Goal: Information Seeking & Learning: Find contact information

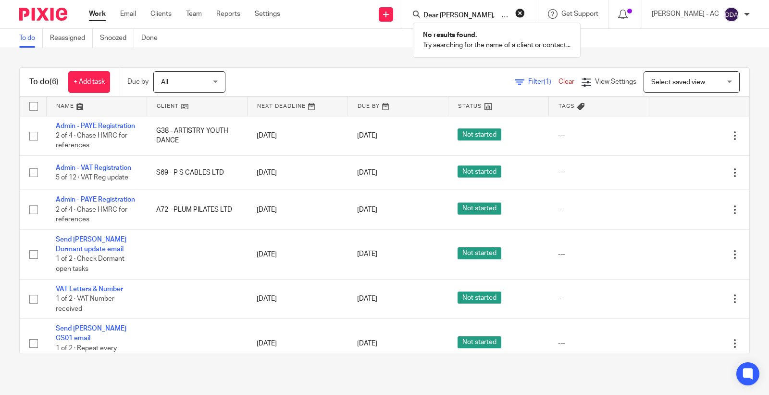
scroll to position [0, 213]
type input "Dear Rashila, Trust all is well. Please see the below email for your attention.…"
click at [525, 13] on button "reset" at bounding box center [521, 13] width 10 height 10
click at [435, 15] on input "Search" at bounding box center [466, 16] width 87 height 9
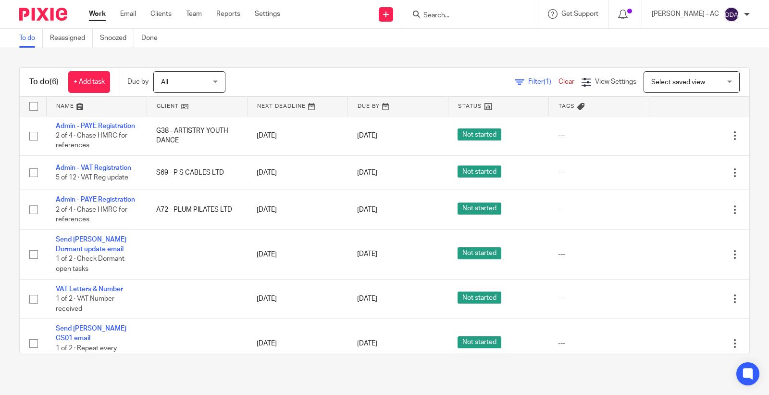
paste input "Shadowcast"
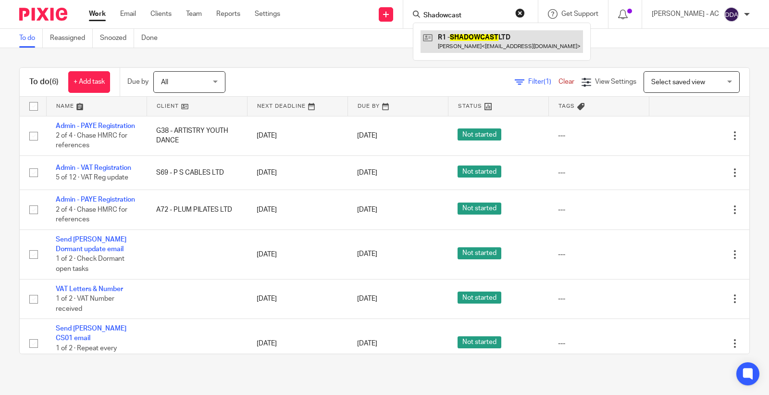
type input "Shadowcast"
drag, startPoint x: 493, startPoint y: 11, endPoint x: 398, endPoint y: 11, distance: 95.2
click at [400, 11] on div "Send new email Create task Add client Request signature Shadowcast R1 - SHADOWC…" at bounding box center [532, 14] width 475 height 28
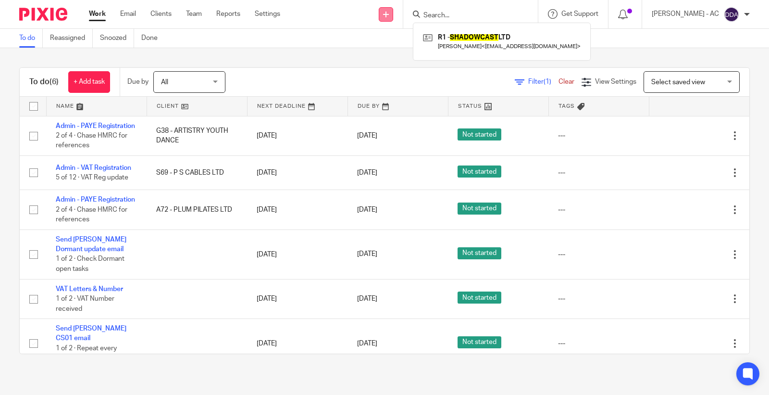
paste input "Simply Sayo"
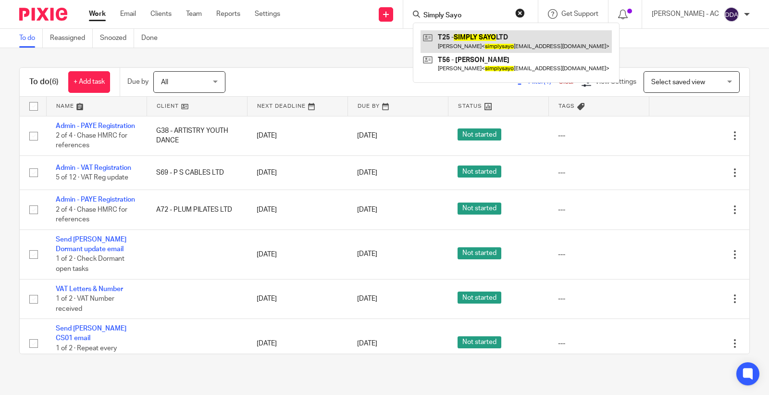
type input "Simply Sayo"
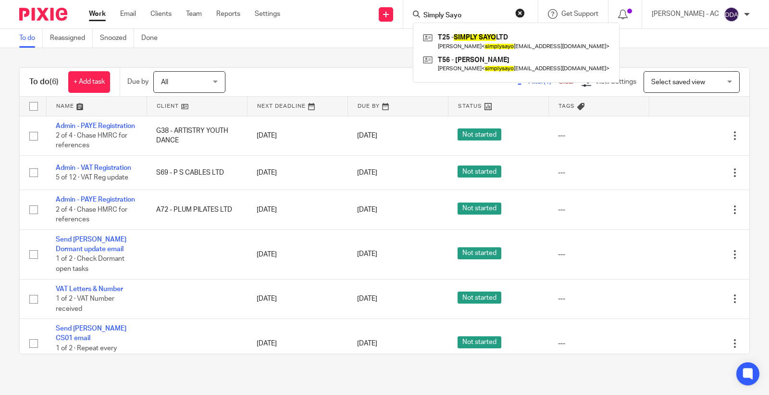
drag, startPoint x: 477, startPoint y: 18, endPoint x: 407, endPoint y: 27, distance: 70.8
click at [407, 27] on div "Send new email Create task Add client Request signature Simply Sayo T25 - SIMPL…" at bounding box center [532, 14] width 475 height 28
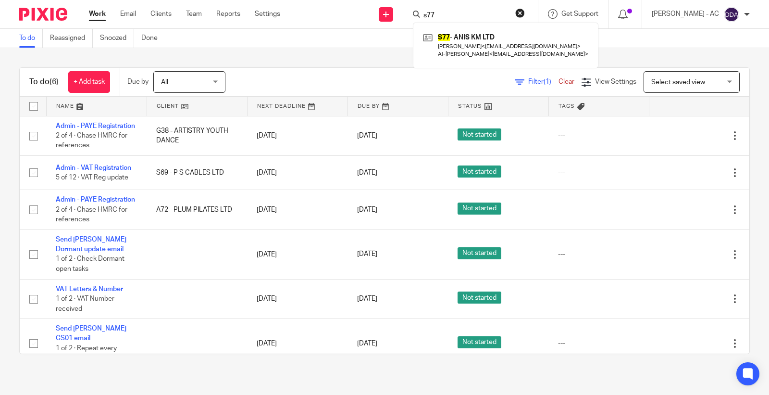
drag, startPoint x: 455, startPoint y: 11, endPoint x: 429, endPoint y: 15, distance: 26.8
click at [429, 15] on div "s77" at bounding box center [469, 14] width 112 height 12
type input "e44"
drag, startPoint x: 460, startPoint y: 17, endPoint x: 395, endPoint y: 17, distance: 64.9
click at [395, 17] on div "Send new email Create task Add client Request signature e44 No results found. T…" at bounding box center [532, 14] width 475 height 28
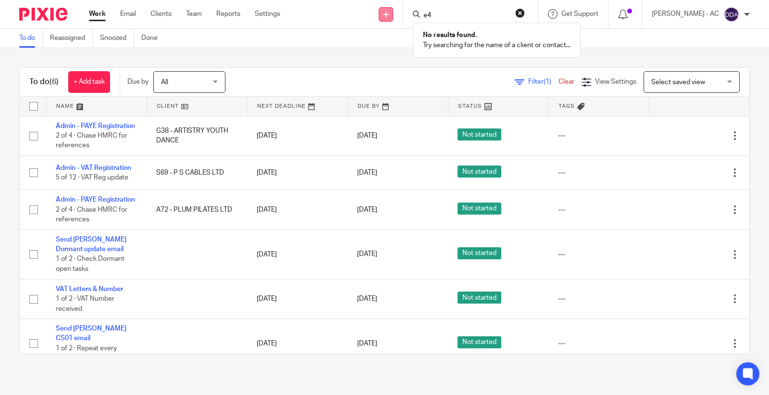
type input "e"
type input "d"
drag, startPoint x: 431, startPoint y: 5, endPoint x: 439, endPoint y: 10, distance: 9.1
click at [438, 8] on div at bounding box center [470, 14] width 135 height 28
click at [443, 12] on input "Search" at bounding box center [466, 16] width 87 height 9
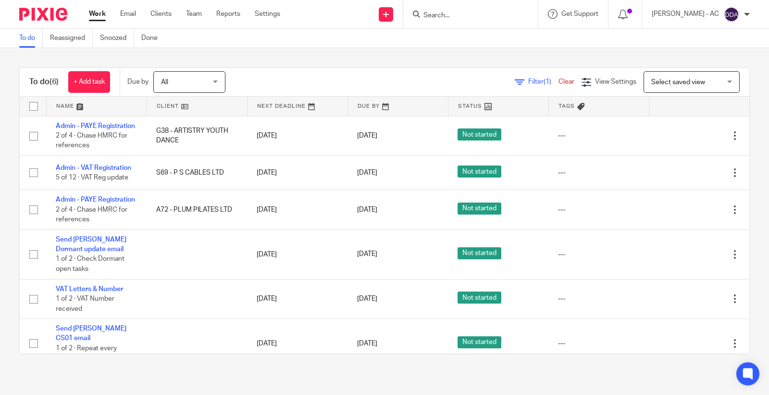
paste input "DFE S"
type input "DFE S"
drag, startPoint x: 467, startPoint y: 16, endPoint x: 361, endPoint y: 26, distance: 106.3
click at [363, 26] on div "Send new email Create task Add client Request signature DFE S No results found.…" at bounding box center [532, 14] width 475 height 28
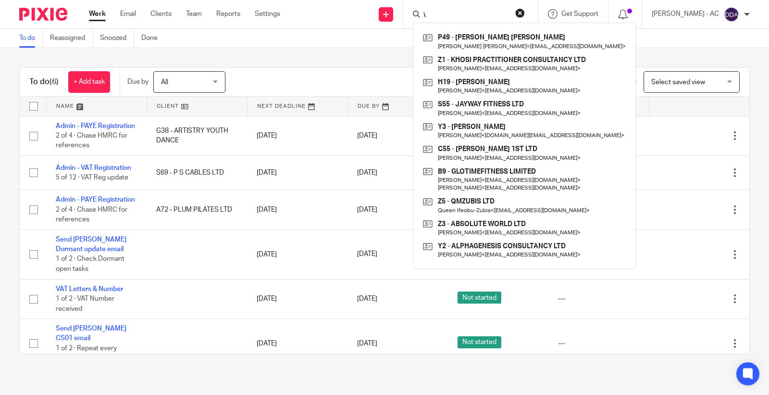
type input "\"
drag, startPoint x: 441, startPoint y: 21, endPoint x: 427, endPoint y: 19, distance: 14.0
click at [427, 19] on div "\ P49 - MALONEY PATTERSON Maloney Patterson < directdm1989@gmail.com > Z1 - KHO…" at bounding box center [470, 14] width 135 height 28
click at [453, 14] on input "\" at bounding box center [466, 16] width 87 height 9
drag, startPoint x: 453, startPoint y: 14, endPoint x: 386, endPoint y: 17, distance: 67.4
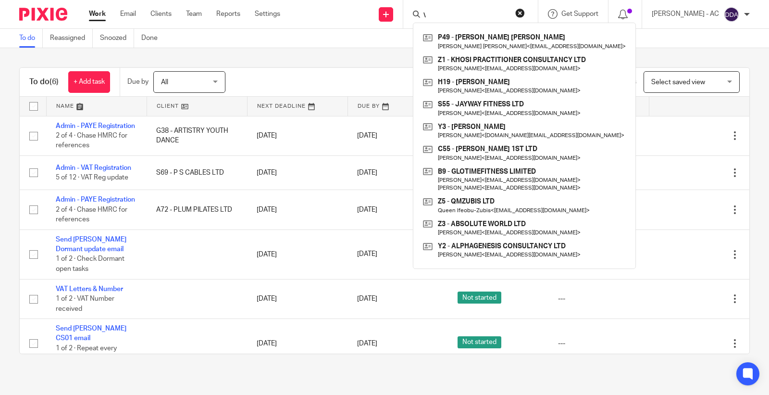
click at [388, 17] on div "Send new email Create task Add client Request signature \ P49 - MALONEY PATTERS…" at bounding box center [532, 14] width 475 height 28
paste input "B20"
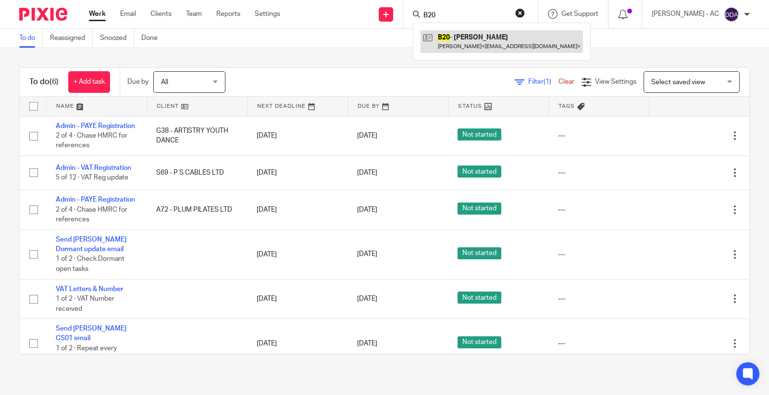
type input "B20"
click at [457, 19] on form "B20" at bounding box center [474, 14] width 102 height 12
drag, startPoint x: 457, startPoint y: 18, endPoint x: 398, endPoint y: 15, distance: 59.2
click at [398, 15] on div "Send new email Create task Add client Request signature B20 B20 - LOIS BONSU Lo…" at bounding box center [532, 14] width 475 height 28
type input "a57"
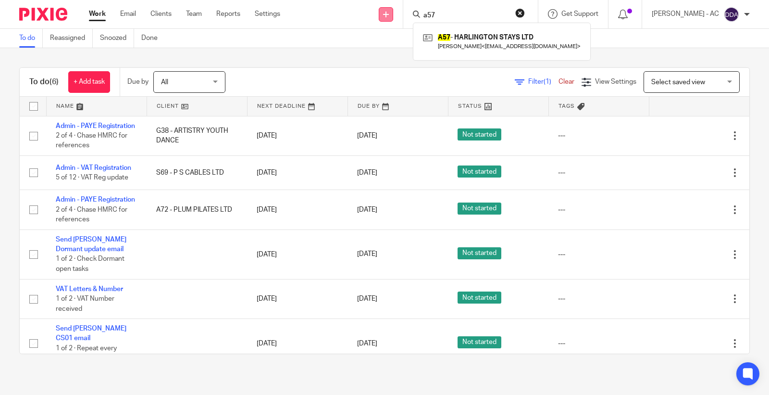
drag, startPoint x: 458, startPoint y: 16, endPoint x: 391, endPoint y: 13, distance: 66.9
click at [391, 13] on div "Send new email Create task Add client Request signature a57 A57 - HARLINGTON ST…" at bounding box center [532, 14] width 475 height 28
paste input "K76"
type input "K76"
drag, startPoint x: 394, startPoint y: 18, endPoint x: 375, endPoint y: 19, distance: 19.3
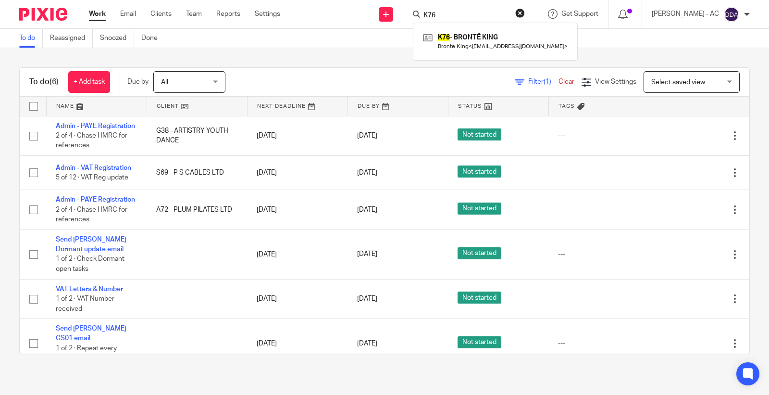
click at [375, 19] on div "Send new email Create task Add client Request signature K76 K76 - BRONTË KING B…" at bounding box center [532, 14] width 475 height 28
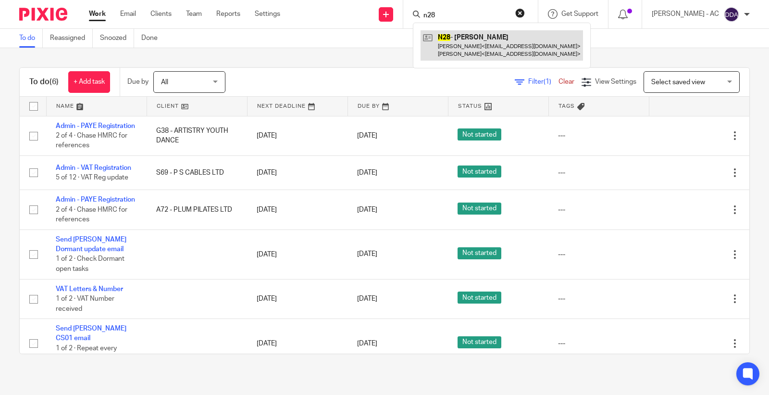
type input "n28"
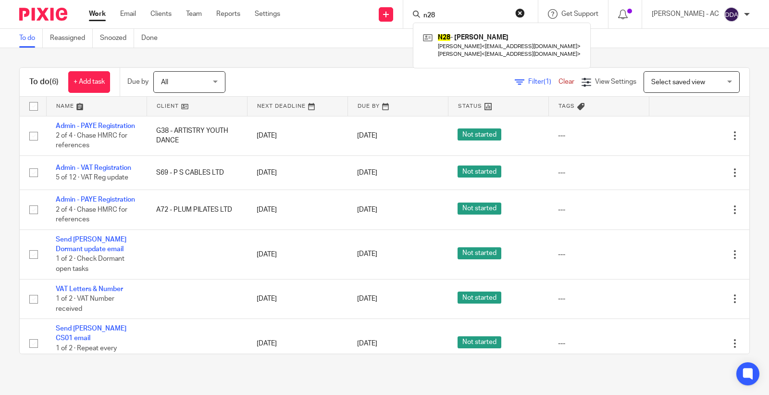
drag, startPoint x: 416, startPoint y: 13, endPoint x: 412, endPoint y: 12, distance: 5.0
click at [412, 13] on div "Send new email Create task Add client Request signature n28 N28 - JUNE NYARKO J…" at bounding box center [532, 14] width 475 height 28
type input "e48"
click at [473, 16] on input "e48" at bounding box center [466, 16] width 87 height 9
drag, startPoint x: 473, startPoint y: 16, endPoint x: 408, endPoint y: 16, distance: 64.9
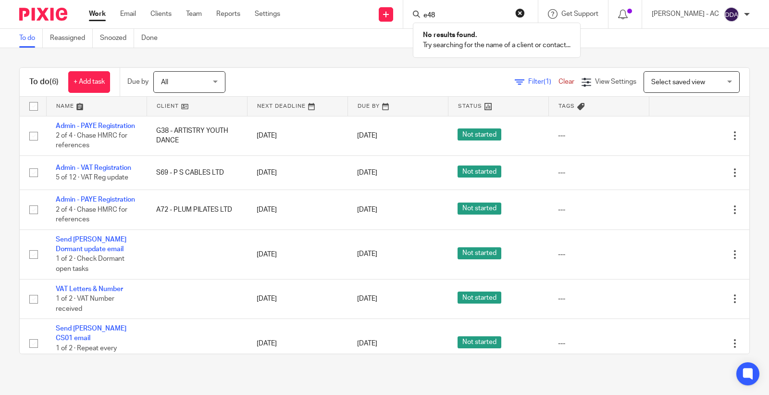
click at [410, 16] on div "Send new email Create task Add client Request signature e48 No results found. T…" at bounding box center [532, 14] width 475 height 28
paste input "EDUARDO"
type input "EDUARDO"
click at [525, 11] on button "reset" at bounding box center [521, 13] width 10 height 10
click at [457, 18] on input "Search" at bounding box center [466, 16] width 87 height 9
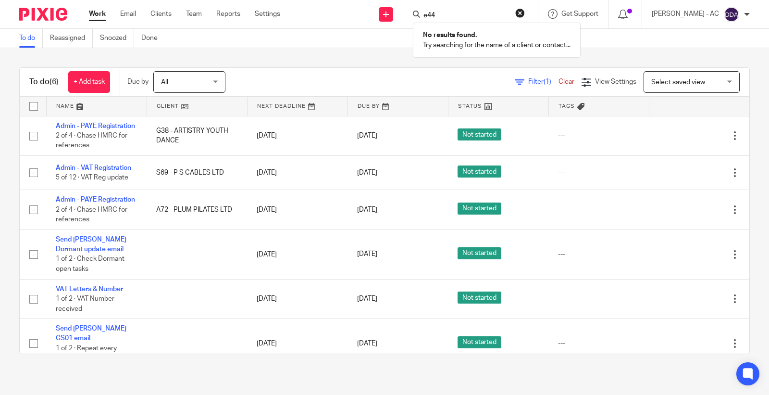
drag, startPoint x: 450, startPoint y: 15, endPoint x: 425, endPoint y: 14, distance: 25.5
click at [425, 15] on div "e44" at bounding box center [469, 14] width 112 height 12
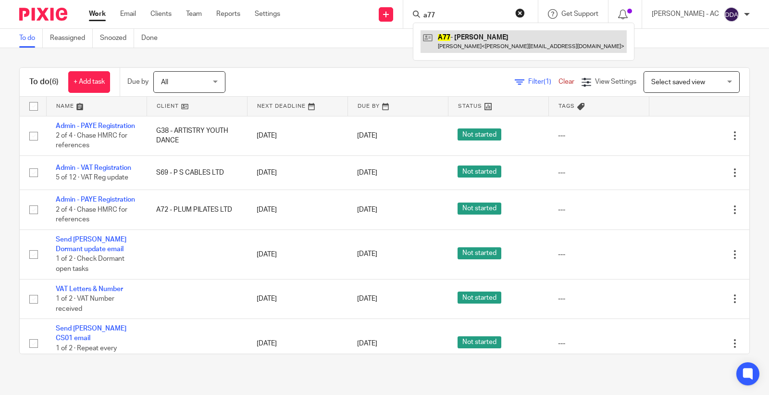
type input "a77"
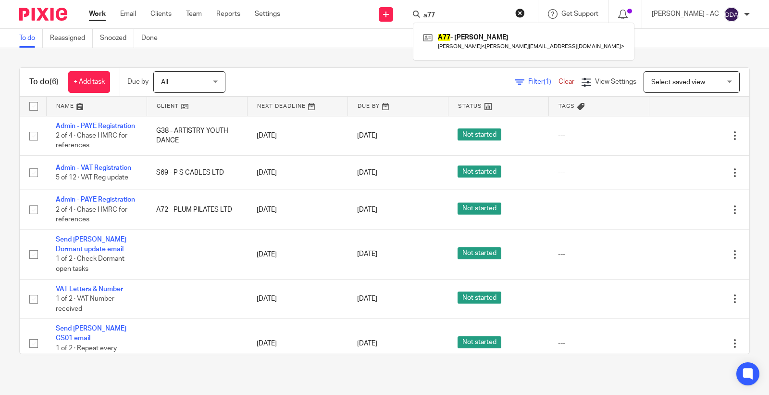
drag, startPoint x: 469, startPoint y: 17, endPoint x: 348, endPoint y: 25, distance: 121.0
click at [375, 25] on div "Send new email Create task Add client Request signature a77 A77 - RONITA AWOONO…" at bounding box center [532, 14] width 475 height 28
paste input "JSHoyte@proton.me"
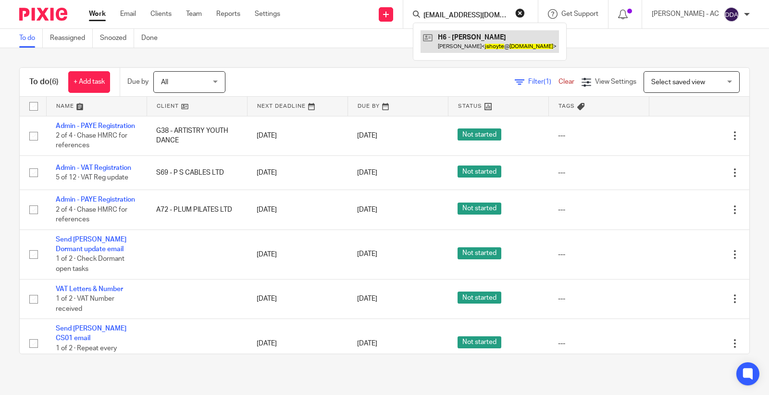
type input "JSHoyte@proton.me"
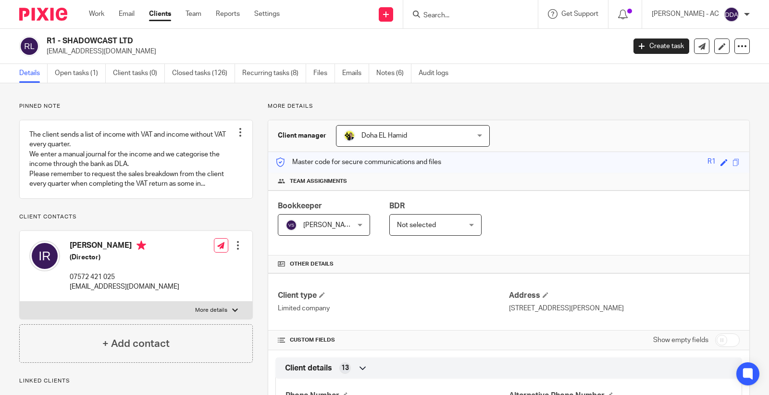
drag, startPoint x: 162, startPoint y: 54, endPoint x: 46, endPoint y: 52, distance: 115.9
click at [46, 52] on div "R1 - SHADOWCAST LTD accounts@engineroomsstudios.com" at bounding box center [319, 46] width 600 height 20
drag, startPoint x: 89, startPoint y: 256, endPoint x: 63, endPoint y: 258, distance: 26.0
click at [63, 258] on div "Izaak Rushton (Director) 07572 421 025 accounts@engineroomsstudios.com" at bounding box center [104, 266] width 150 height 61
copy div "Izaak"
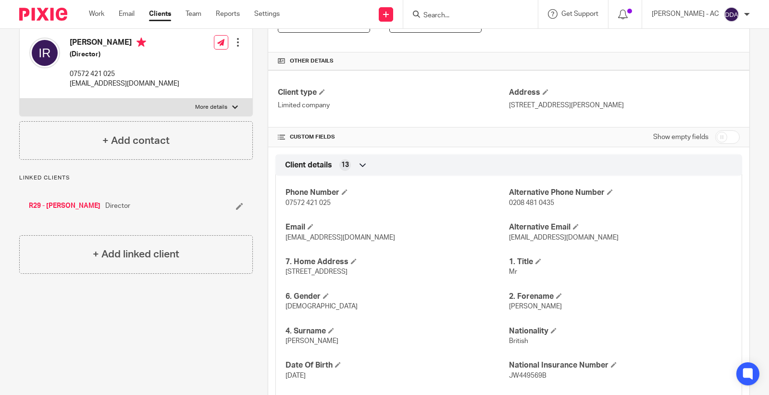
scroll to position [214, 0]
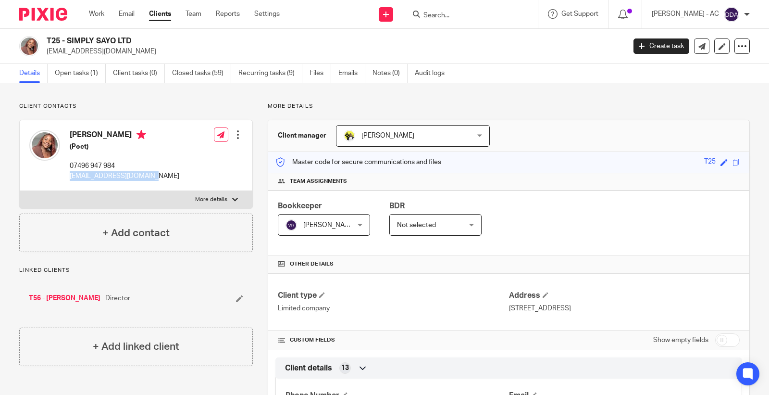
drag, startPoint x: 155, startPoint y: 175, endPoint x: 69, endPoint y: 180, distance: 86.8
click at [69, 180] on div "Adesayo Talabi (Poet) 07496 947 984 simplysayoltd@gmail.com Edit contact Create…" at bounding box center [136, 155] width 233 height 71
copy p "simplysayoltd@gmail.com"
click at [166, 272] on p "Linked clients" at bounding box center [136, 270] width 234 height 8
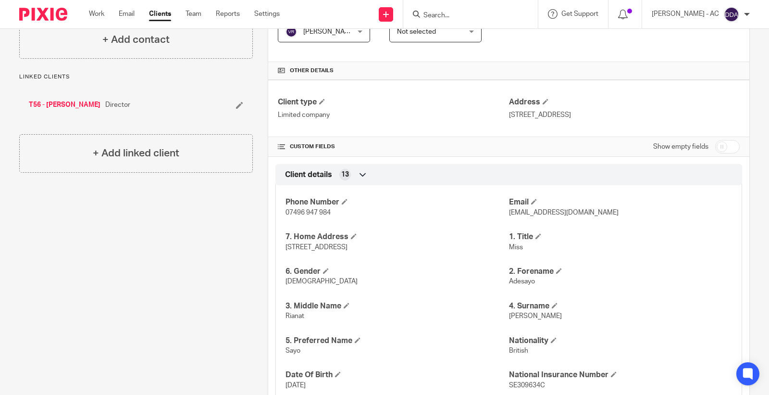
scroll to position [214, 0]
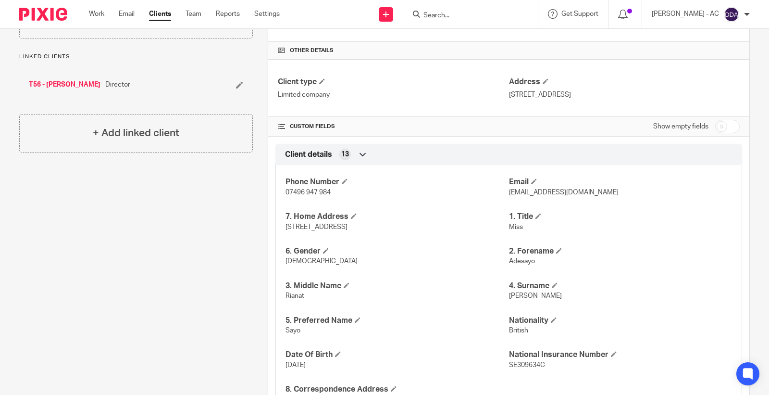
click at [509, 266] on p "Adesayo" at bounding box center [620, 261] width 223 height 10
click at [517, 259] on span "Adesayo" at bounding box center [522, 261] width 26 height 7
copy span "Adesayo"
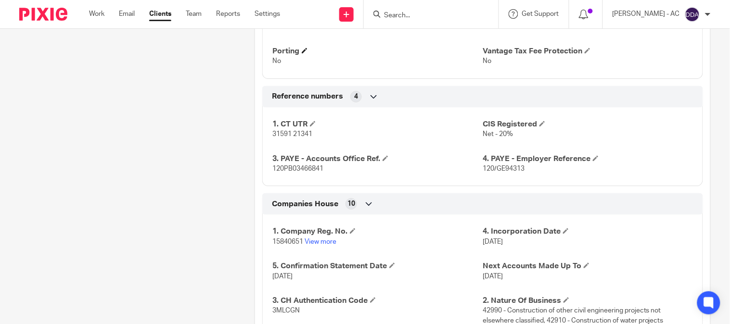
scroll to position [801, 0]
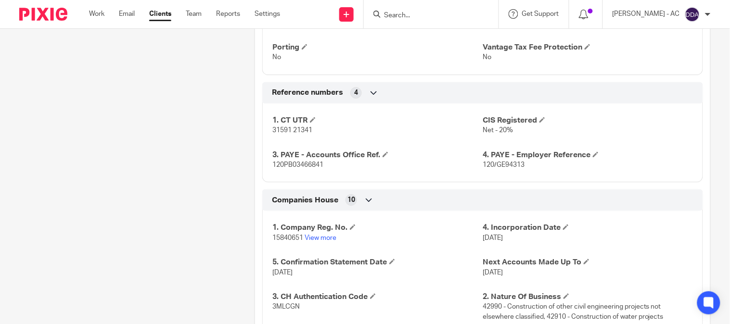
click at [277, 238] on span "15840651" at bounding box center [287, 238] width 31 height 7
copy p "15840651"
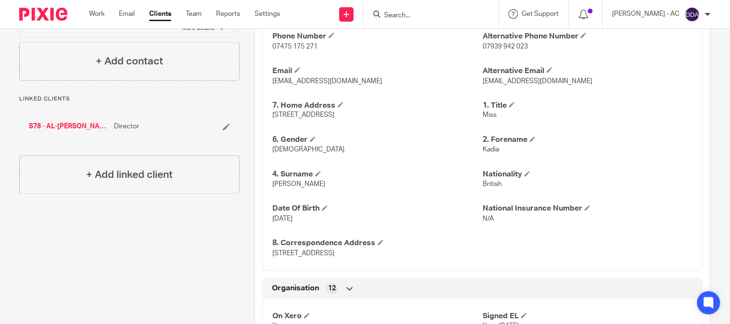
scroll to position [374, 0]
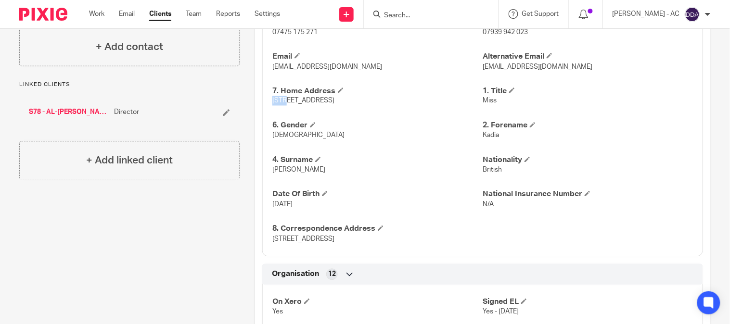
drag, startPoint x: 281, startPoint y: 103, endPoint x: 270, endPoint y: 104, distance: 11.6
click at [272, 104] on p "76 Plum Lane, London, SE18 3AQ" at bounding box center [377, 101] width 210 height 10
click at [276, 104] on p "76 Plum Lane, London, SE18 3AQ" at bounding box center [377, 101] width 210 height 10
drag, startPoint x: 278, startPoint y: 102, endPoint x: 270, endPoint y: 102, distance: 7.7
click at [272, 102] on span "76 Plum Lane, London, SE18 3AQ" at bounding box center [303, 101] width 62 height 7
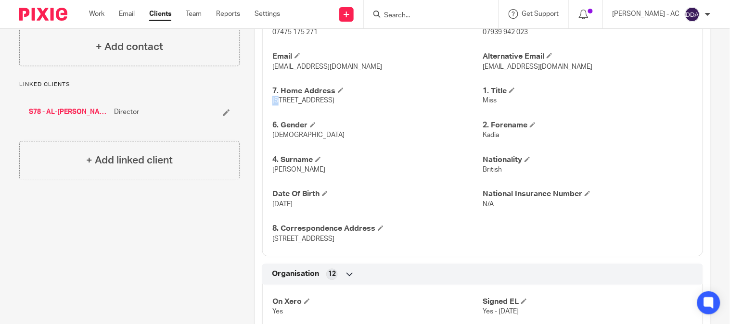
copy span "76"
drag, startPoint x: 340, startPoint y: 106, endPoint x: 375, endPoint y: 105, distance: 34.7
click at [375, 105] on p "76 Plum Lane, London, SE18 3AQ" at bounding box center [377, 101] width 210 height 10
copy span "SE18 3AQ"
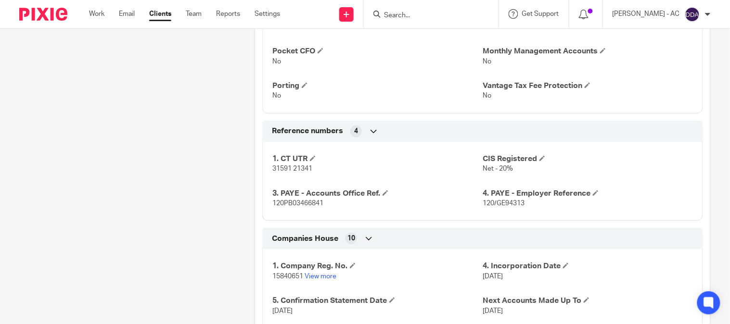
scroll to position [855, 0]
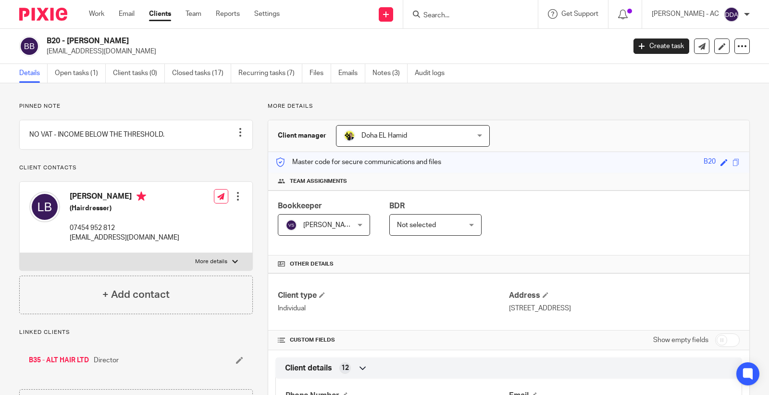
copy p "[EMAIL_ADDRESS][DOMAIN_NAME]"
drag, startPoint x: 126, startPoint y: 55, endPoint x: 45, endPoint y: 54, distance: 81.3
click at [45, 54] on div "B20 - [PERSON_NAME] [EMAIL_ADDRESS][DOMAIN_NAME]" at bounding box center [319, 46] width 600 height 20
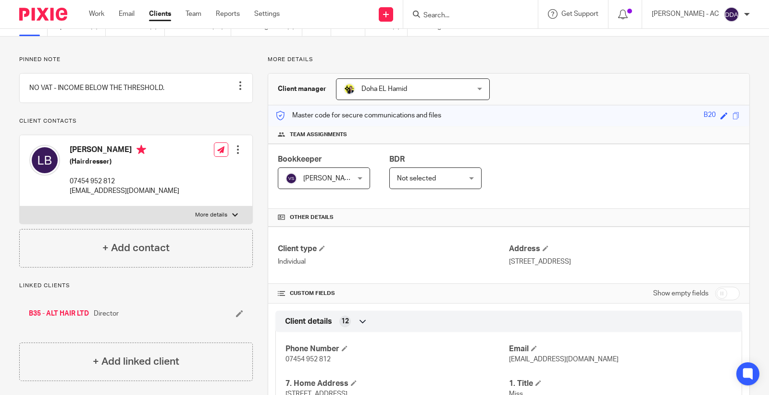
scroll to position [214, 0]
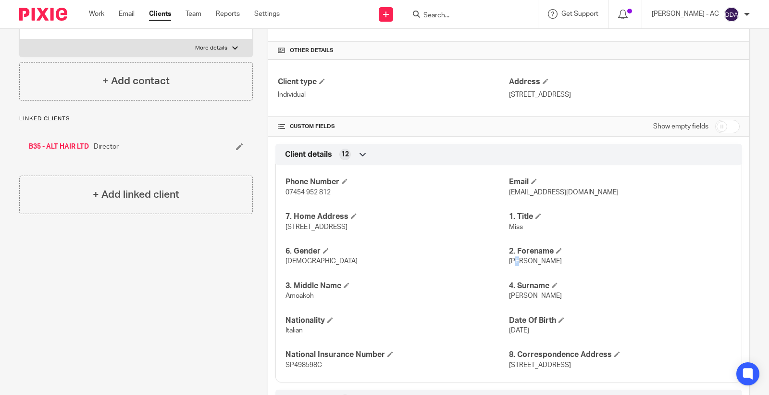
click at [512, 262] on span "Lois" at bounding box center [535, 261] width 53 height 7
click at [516, 261] on span "Lois" at bounding box center [535, 261] width 53 height 7
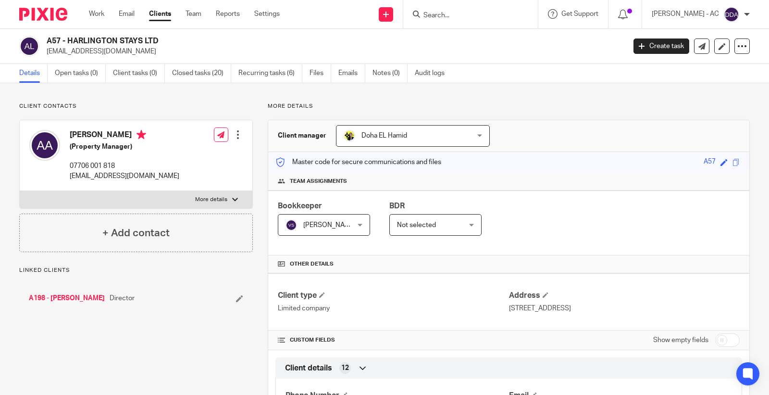
drag, startPoint x: 138, startPoint y: 345, endPoint x: 136, endPoint y: 340, distance: 5.2
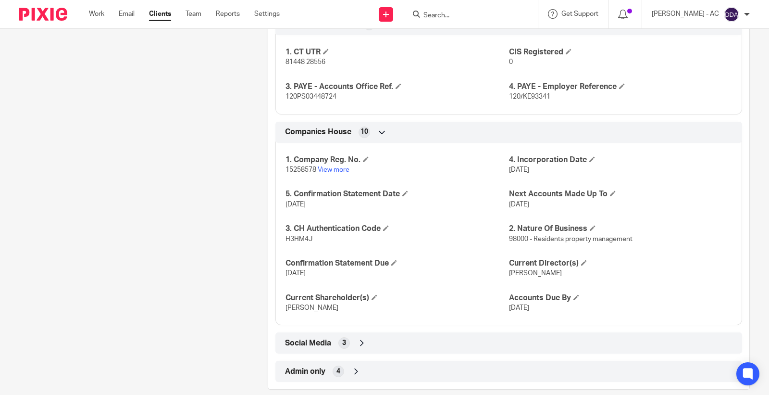
scroll to position [850, 0]
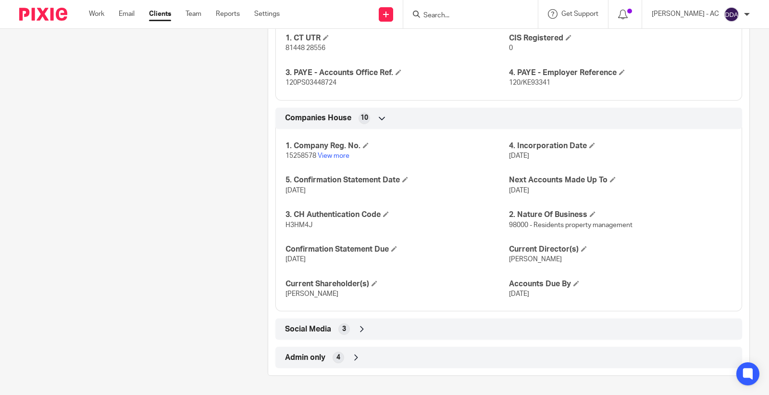
click at [302, 353] on span "Admin only" at bounding box center [305, 358] width 40 height 10
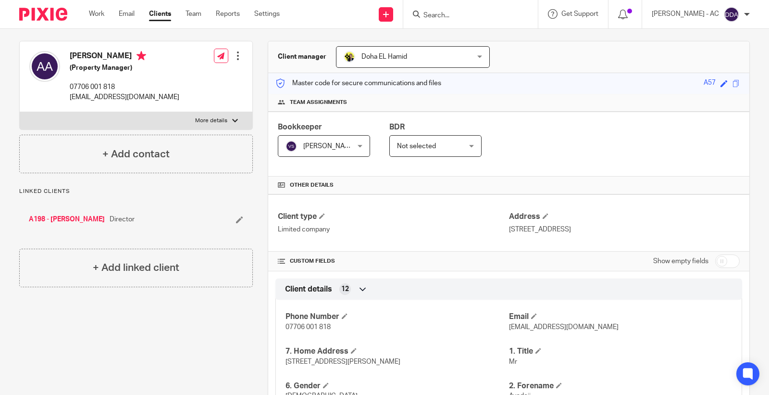
scroll to position [0, 0]
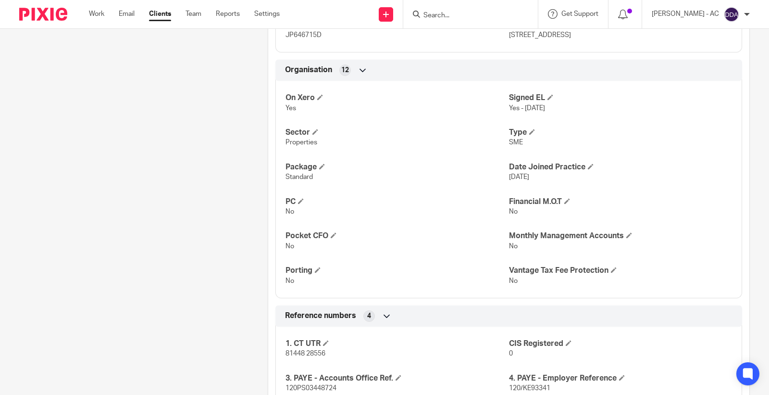
scroll to position [641, 0]
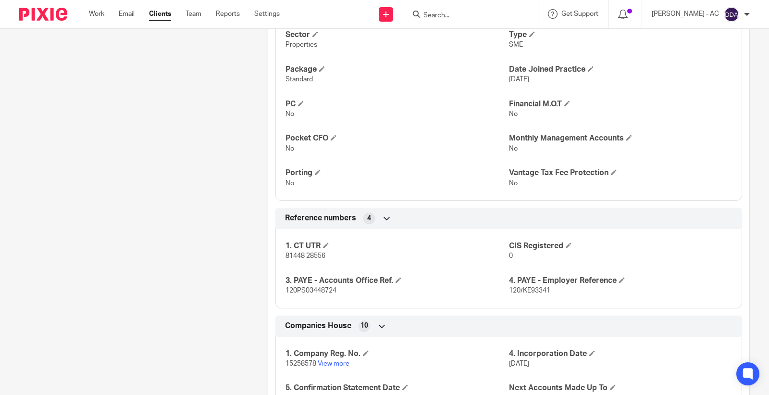
click at [95, 141] on div "Client contacts [PERSON_NAME] (Property Manager) 07706 001 818 [EMAIL_ADDRESS][…" at bounding box center [128, 61] width 249 height 1201
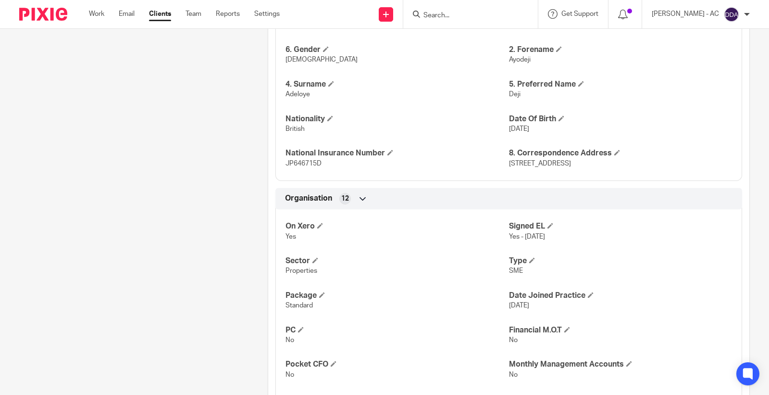
scroll to position [374, 0]
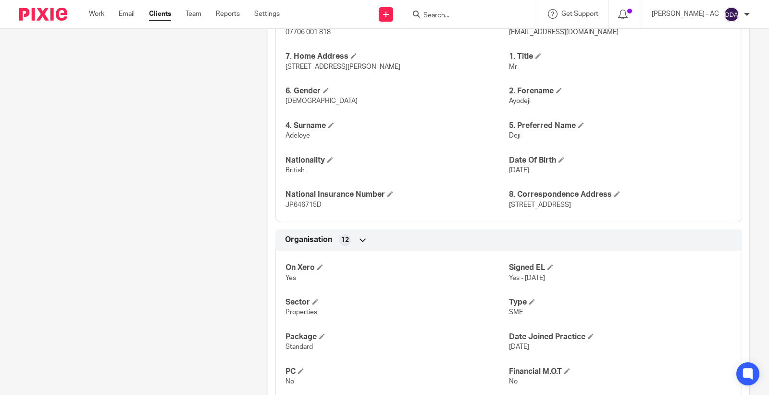
click at [185, 241] on div "Client contacts [PERSON_NAME] (Property Manager) 07706 001 818 [EMAIL_ADDRESS][…" at bounding box center [128, 329] width 249 height 1201
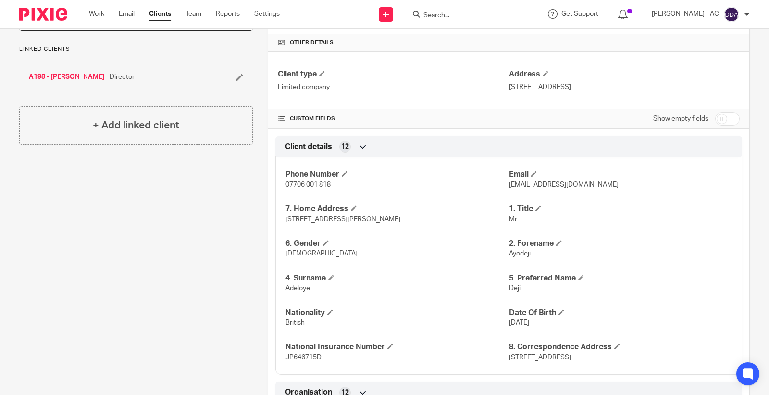
scroll to position [0, 0]
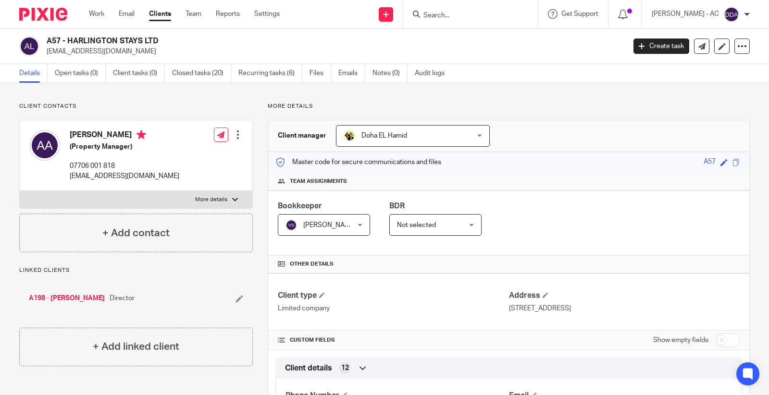
drag, startPoint x: 136, startPoint y: 54, endPoint x: 46, endPoint y: 53, distance: 89.5
click at [47, 53] on p "[EMAIL_ADDRESS][DOMAIN_NAME]" at bounding box center [333, 52] width 573 height 10
copy p "[EMAIL_ADDRESS][DOMAIN_NAME]"
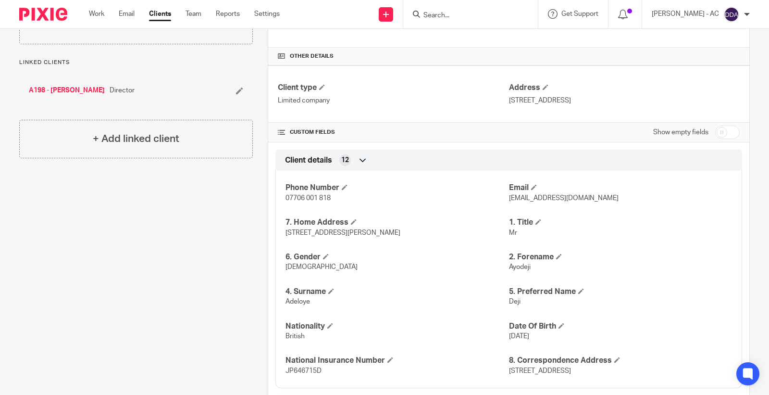
scroll to position [214, 0]
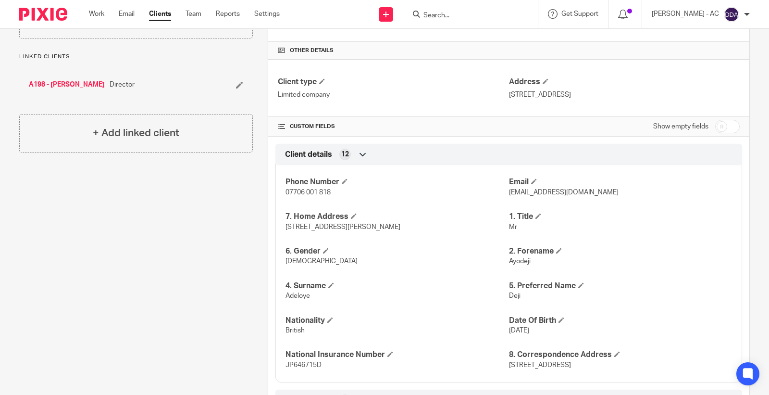
click at [518, 267] on div "Phone Number 07706 001 818 Email [EMAIL_ADDRESS][DOMAIN_NAME] 7. Home Address […" at bounding box center [509, 270] width 467 height 225
copy span "Ayodeji"
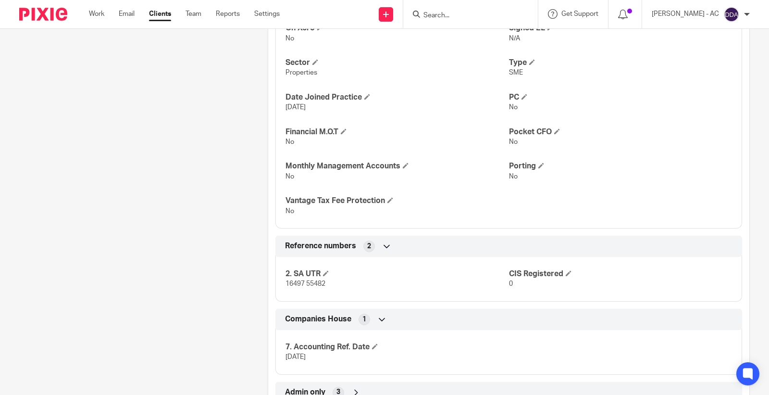
scroll to position [649, 0]
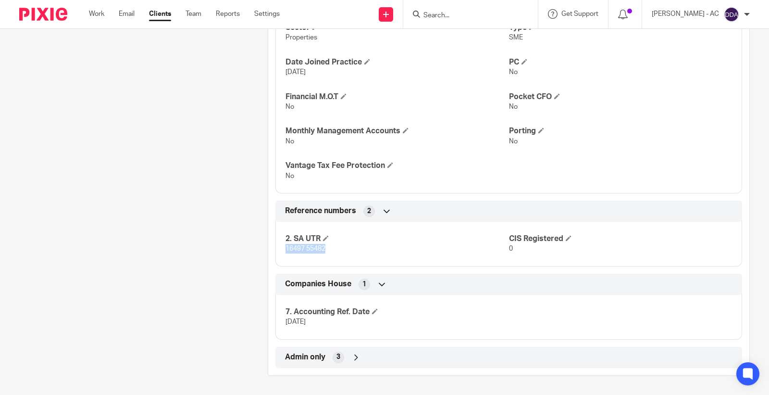
drag, startPoint x: 330, startPoint y: 252, endPoint x: 284, endPoint y: 256, distance: 46.8
click at [284, 256] on div "2. SA UTR 16497 55482 CIS Registered 0" at bounding box center [509, 240] width 467 height 52
copy span "16497 55482"
click at [321, 359] on span "Admin only" at bounding box center [305, 357] width 40 height 10
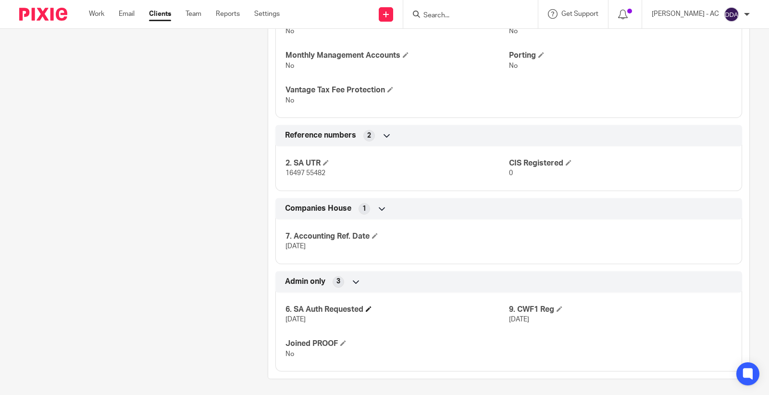
scroll to position [728, 0]
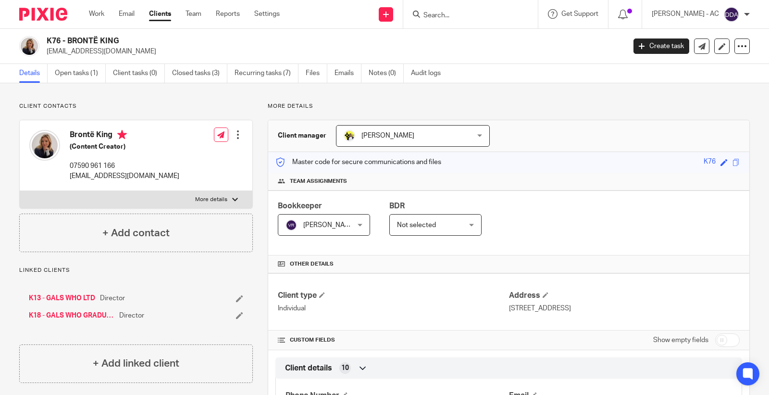
drag, startPoint x: 114, startPoint y: 55, endPoint x: 44, endPoint y: 54, distance: 69.7
click at [44, 54] on div "K76 - BRONTË KING [EMAIL_ADDRESS][DOMAIN_NAME]" at bounding box center [319, 46] width 600 height 20
copy p "[EMAIL_ADDRESS][DOMAIN_NAME]"
click at [162, 102] on p "Client contacts" at bounding box center [136, 106] width 234 height 8
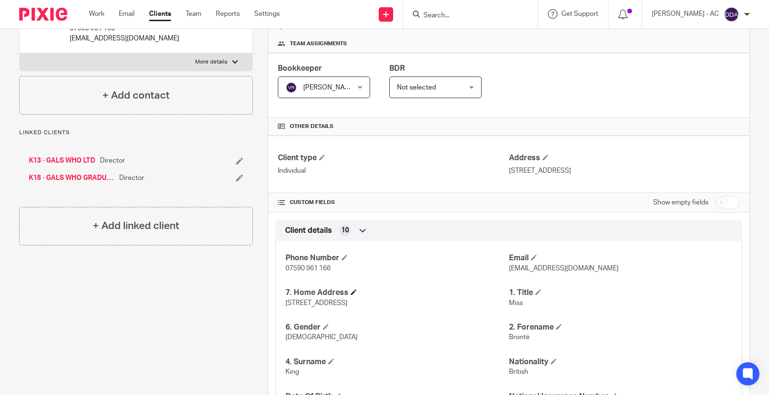
scroll to position [160, 0]
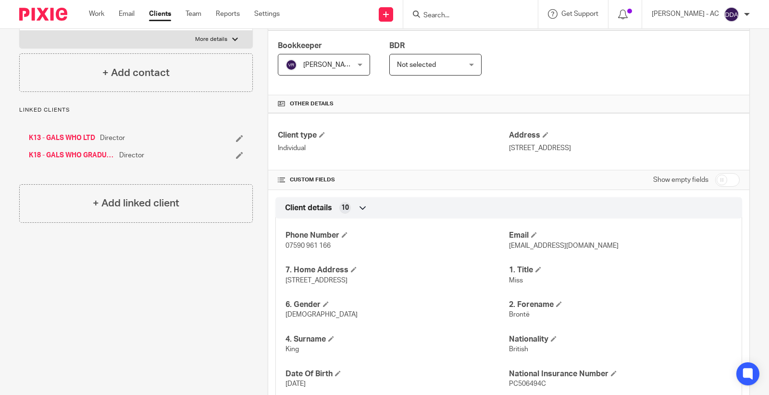
click at [516, 318] on p "Brontë" at bounding box center [620, 315] width 223 height 10
copy span "Brontë"
click at [244, 302] on div "Client contacts Brontë King (Content Creator) 07590 961 166 [EMAIL_ADDRESS][DOM…" at bounding box center [128, 385] width 249 height 887
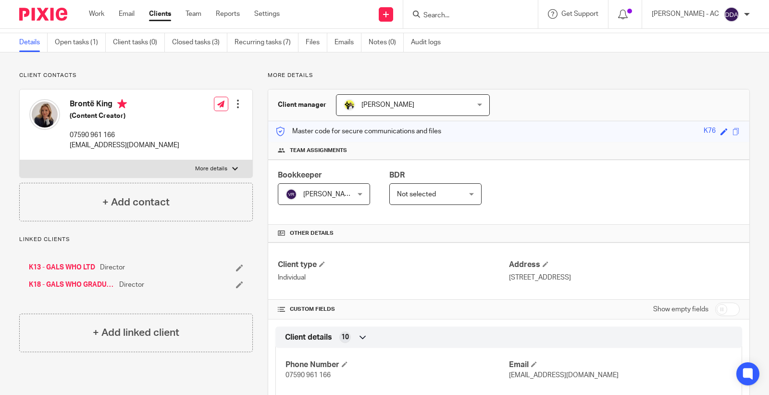
scroll to position [0, 0]
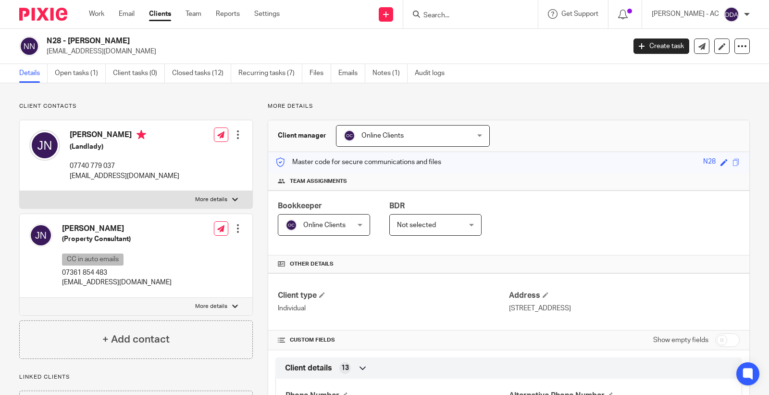
drag, startPoint x: 106, startPoint y: 53, endPoint x: 46, endPoint y: 53, distance: 60.6
click at [46, 53] on div "N28 - JUNE NYARKO juneffc@gmail.com" at bounding box center [319, 46] width 600 height 20
copy p "juneffc@gmail.com"
drag, startPoint x: 130, startPoint y: 285, endPoint x: 59, endPoint y: 291, distance: 71.9
click at [59, 291] on div "Joel Nyarko (Property Consultant) CC in auto emails 07361 854 483 joelkojo@outl…" at bounding box center [100, 256] width 142 height 74
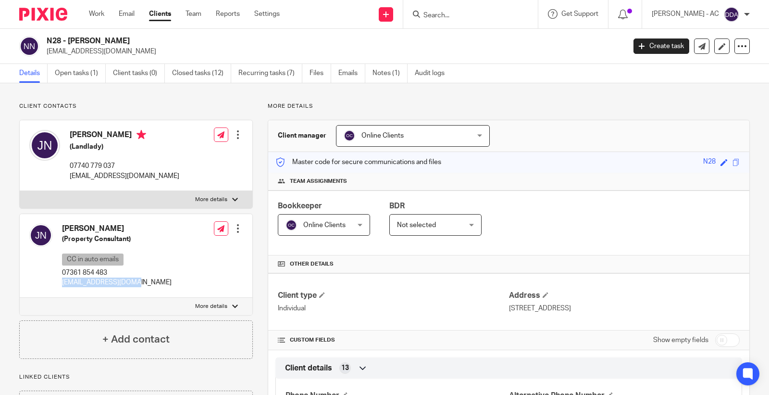
copy p "joelkojo@outlook.com"
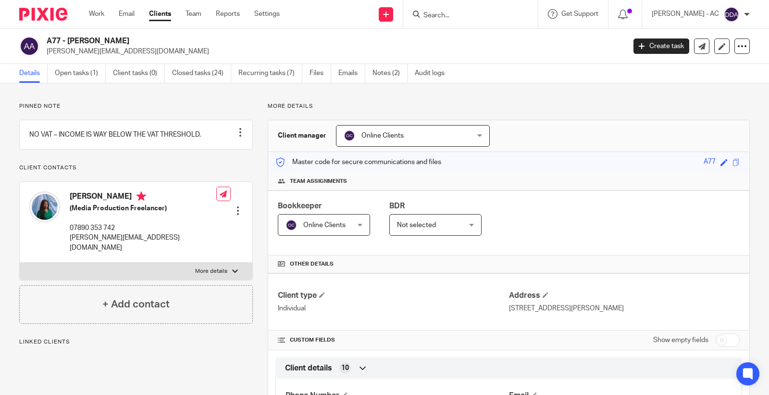
click at [505, 81] on div "Details Open tasks (1) Client tasks (0) Closed tasks (24) Recurring tasks (7) F…" at bounding box center [384, 73] width 769 height 19
click at [705, 53] on div "Create task Update from Companies House Export data Merge Archive client Delete…" at bounding box center [692, 45] width 116 height 15
click at [705, 50] on div "Create task Update from Companies House Export data Merge Archive client Delete…" at bounding box center [692, 45] width 116 height 15
click at [715, 45] on link at bounding box center [722, 45] width 15 height 15
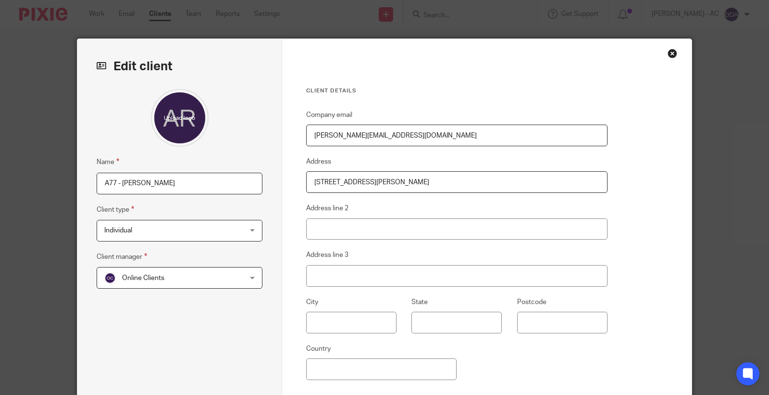
type input "C:\fakepath\[PERSON_NAME].jpg"
click at [381, 76] on div "Client details Company email ronita.ronitasworld@gmail.com Address 10 Boughton …" at bounding box center [487, 248] width 410 height 419
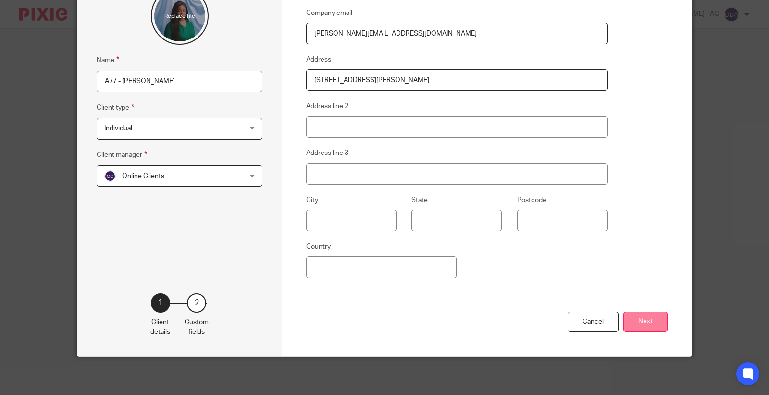
click at [654, 320] on button "Next" at bounding box center [646, 322] width 44 height 21
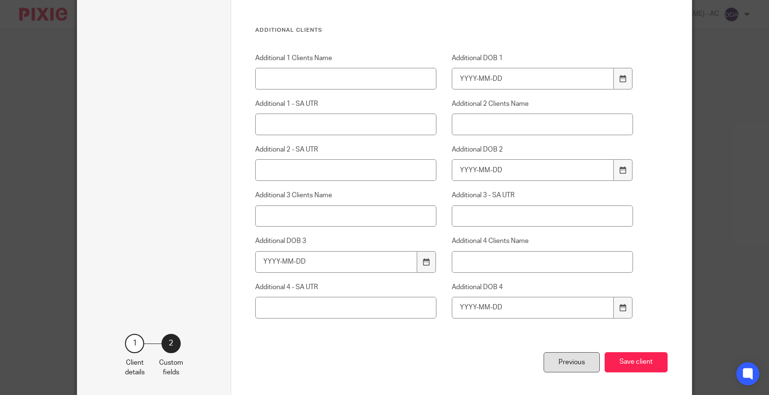
scroll to position [3969, 0]
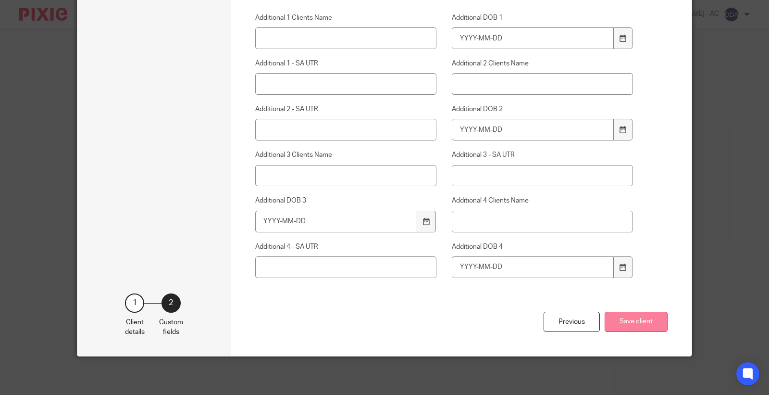
click at [616, 324] on button "Save client" at bounding box center [636, 322] width 63 height 21
click at [617, 322] on button "Save client" at bounding box center [636, 322] width 63 height 21
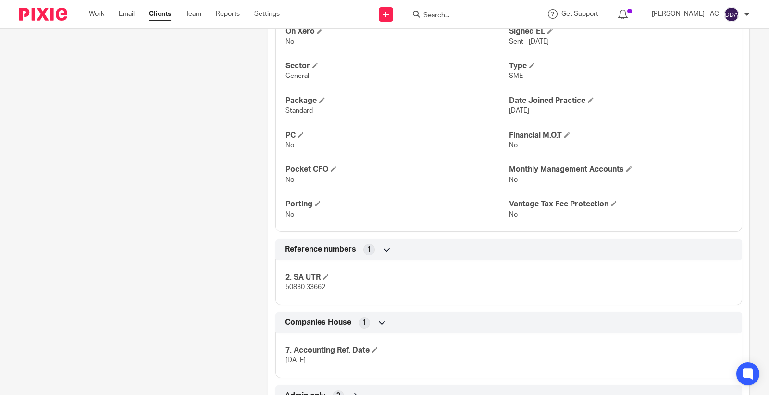
scroll to position [649, 0]
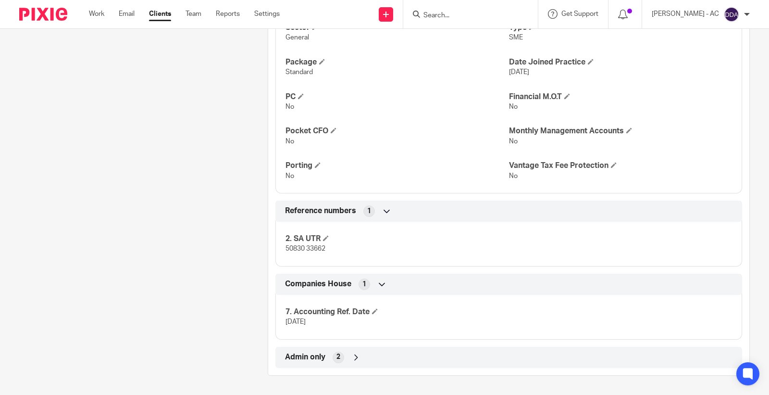
click at [333, 354] on div "2" at bounding box center [339, 358] width 12 height 12
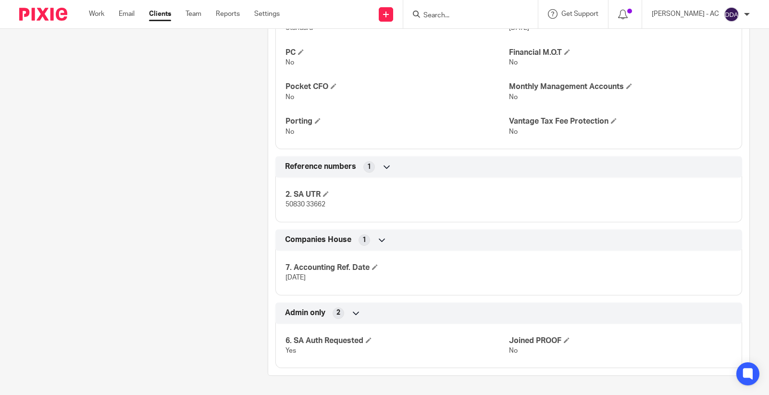
scroll to position [693, 0]
